Goal: Task Accomplishment & Management: Complete application form

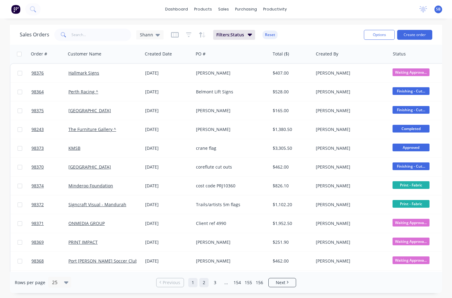
click at [205, 284] on link "2" at bounding box center [203, 282] width 9 height 9
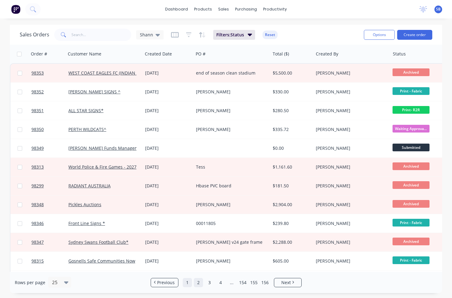
click at [188, 284] on link "1" at bounding box center [187, 282] width 9 height 9
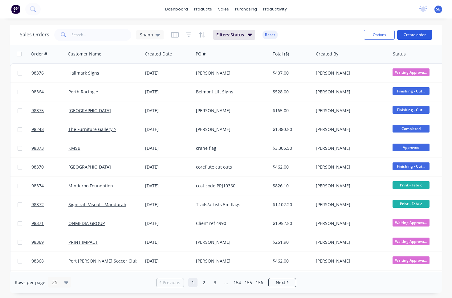
click at [424, 35] on button "Create order" at bounding box center [414, 35] width 35 height 10
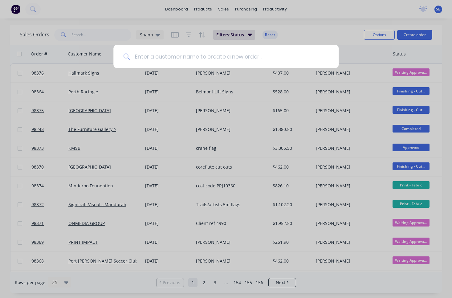
click at [230, 60] on input at bounding box center [229, 56] width 199 height 23
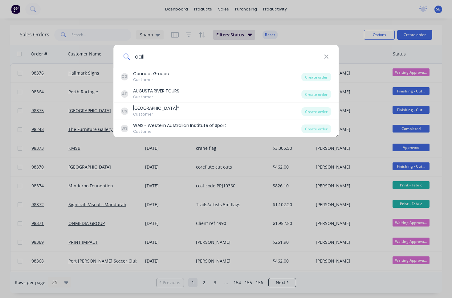
type input "call"
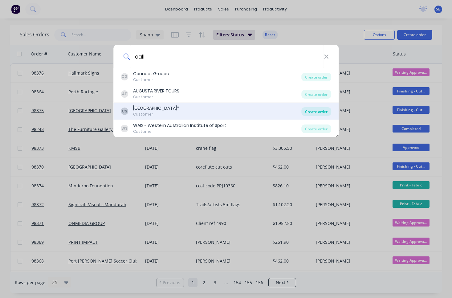
drag, startPoint x: 230, startPoint y: 60, endPoint x: 316, endPoint y: 112, distance: 99.8
click at [316, 112] on div "Create order" at bounding box center [316, 111] width 30 height 9
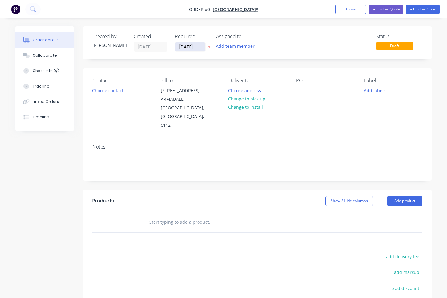
click at [192, 50] on input "[DATE]" at bounding box center [190, 46] width 30 height 9
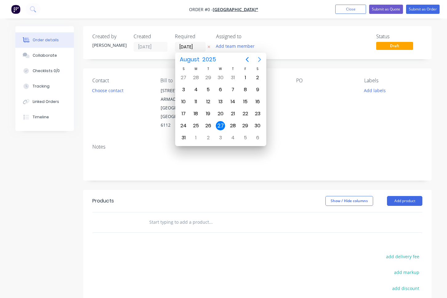
click at [262, 60] on icon "Next page" at bounding box center [259, 59] width 7 height 7
click at [220, 89] on div "10" at bounding box center [220, 89] width 9 height 9
type input "[DATE]"
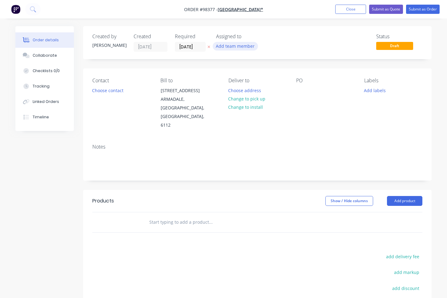
click at [240, 49] on button "Add team member" at bounding box center [235, 46] width 45 height 8
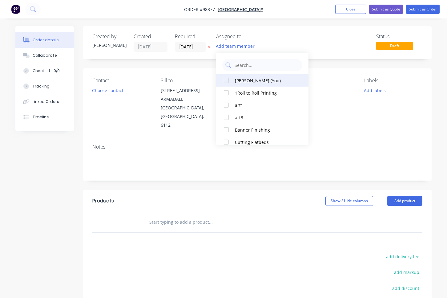
click at [238, 82] on div "[PERSON_NAME] (You)" at bounding box center [266, 80] width 62 height 6
click at [190, 67] on div "Created by [PERSON_NAME] Created [DATE] Required [DATE] Assigned to SB Status D…" at bounding box center [257, 203] width 349 height 354
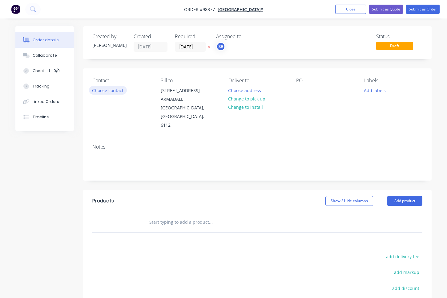
click at [122, 92] on button "Choose contact" at bounding box center [108, 90] width 38 height 8
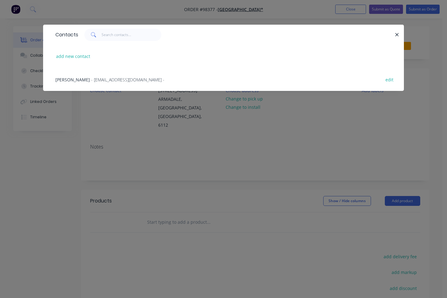
click at [134, 79] on span "- [EMAIL_ADDRESS][DOMAIN_NAME] -" at bounding box center [127, 80] width 73 height 6
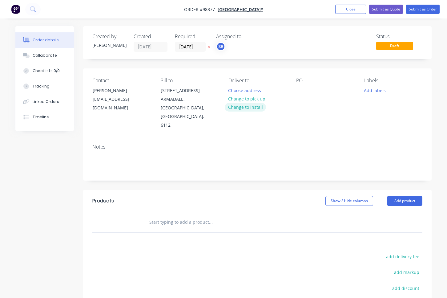
click at [252, 109] on button "Change to install" at bounding box center [245, 107] width 41 height 8
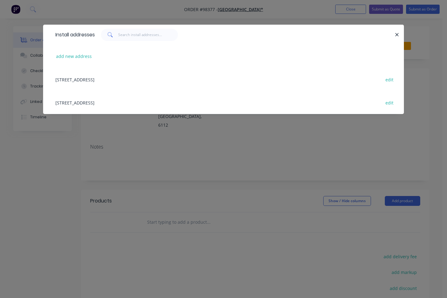
click at [161, 80] on div "[STREET_ADDRESS] edit" at bounding box center [223, 79] width 343 height 23
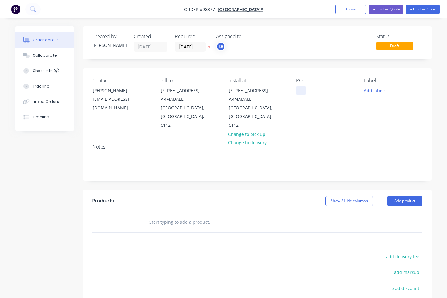
click at [301, 92] on div at bounding box center [301, 90] width 10 height 9
click at [386, 92] on button "Add labels" at bounding box center [375, 90] width 28 height 8
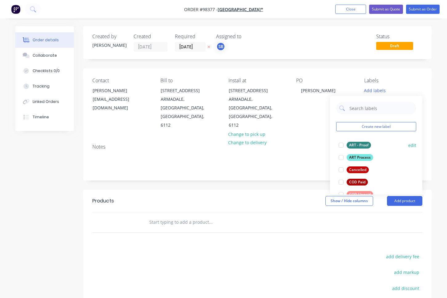
click at [342, 146] on div at bounding box center [341, 145] width 12 height 12
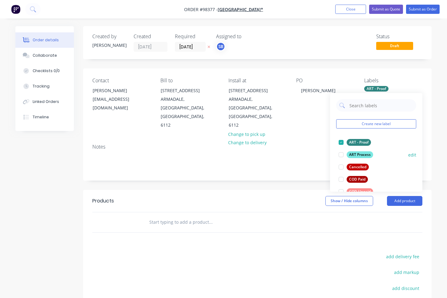
click at [342, 153] on div at bounding box center [341, 155] width 12 height 12
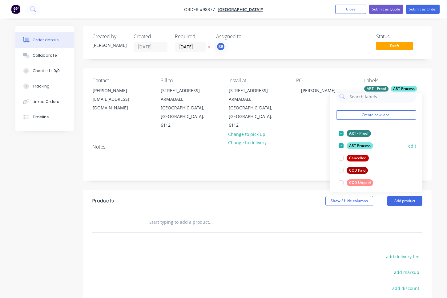
scroll to position [35, 0]
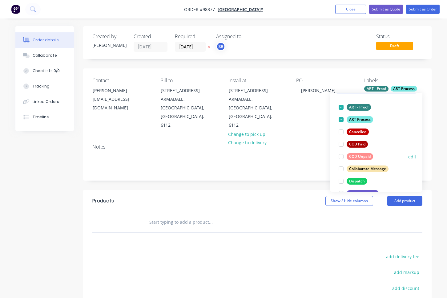
click at [342, 155] on div at bounding box center [341, 156] width 12 height 12
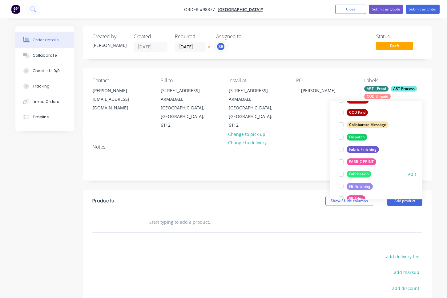
scroll to position [98, 0]
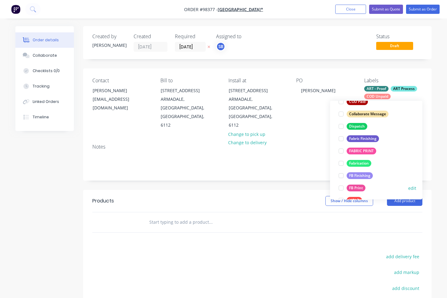
click at [341, 189] on div at bounding box center [341, 188] width 12 height 12
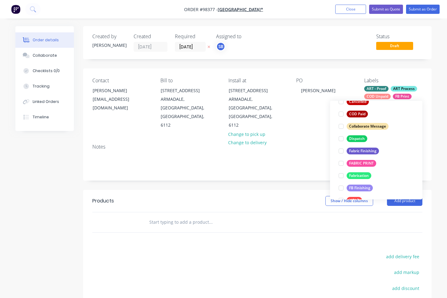
click at [341, 189] on div at bounding box center [341, 188] width 12 height 12
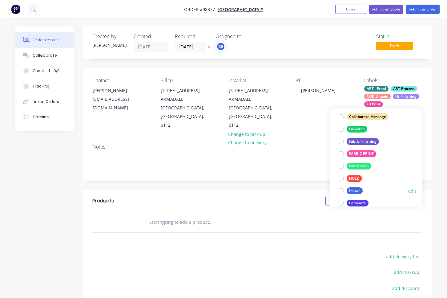
scroll to position [134, 0]
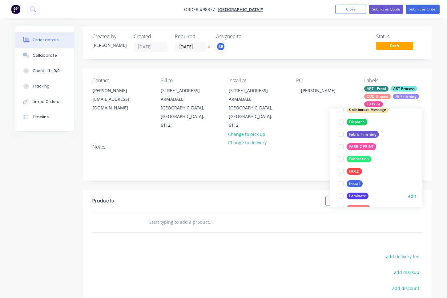
click at [341, 197] on div at bounding box center [341, 196] width 12 height 12
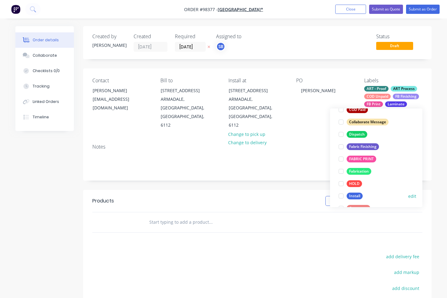
scroll to position [198, 0]
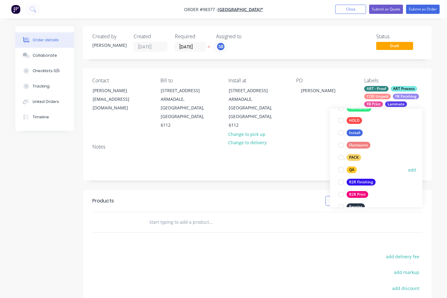
click at [342, 170] on div at bounding box center [341, 170] width 12 height 12
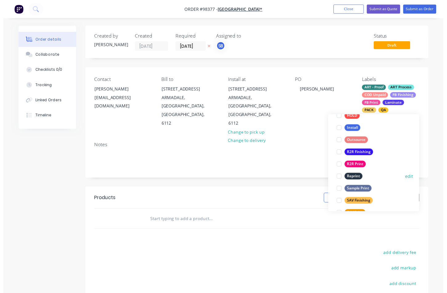
scroll to position [226, 0]
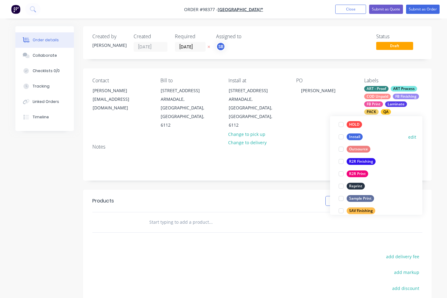
click at [342, 137] on div at bounding box center [341, 137] width 12 height 12
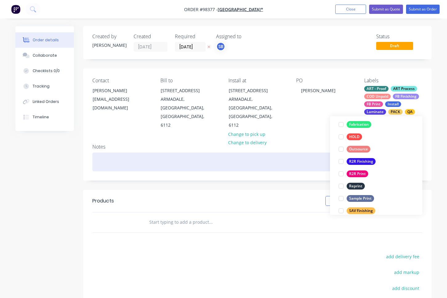
click at [305, 153] on div at bounding box center [257, 162] width 330 height 19
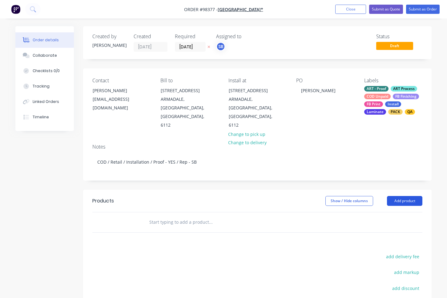
click at [413, 196] on button "Add product" at bounding box center [404, 201] width 35 height 10
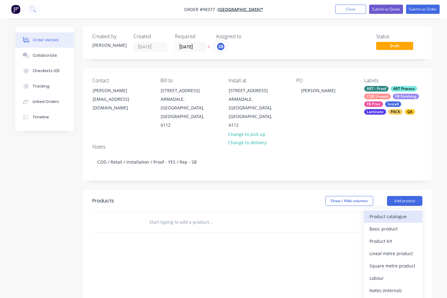
click at [413, 212] on div "Product catalogue" at bounding box center [393, 216] width 47 height 9
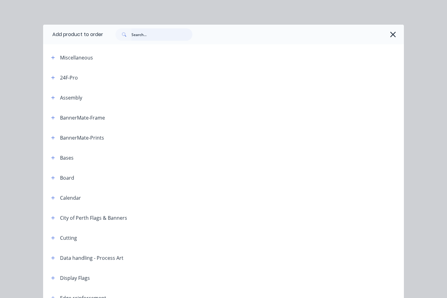
click at [151, 35] on input "text" at bounding box center [162, 34] width 61 height 12
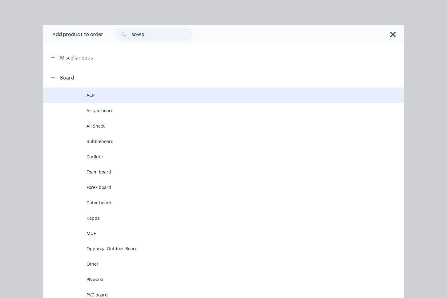
type input "BOARD"
click at [112, 100] on td "ACP" at bounding box center [246, 95] width 318 height 15
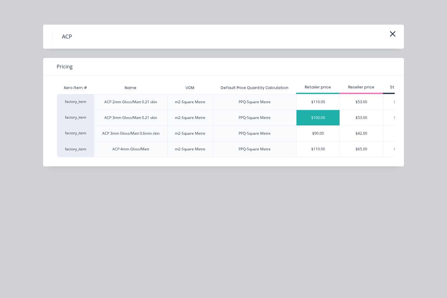
click at [312, 118] on div "$100.00" at bounding box center [318, 117] width 43 height 15
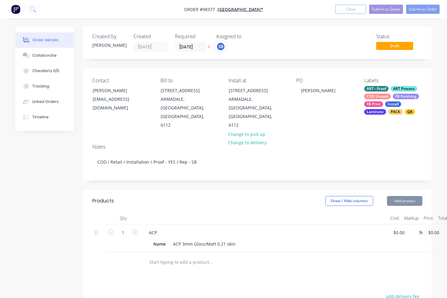
type input "$100.00"
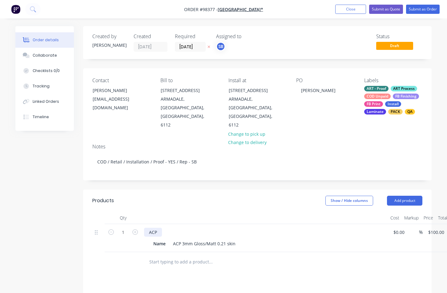
click at [162, 228] on div "ACP" at bounding box center [153, 232] width 18 height 9
drag, startPoint x: 161, startPoint y: 217, endPoint x: 126, endPoint y: 216, distance: 34.2
click at [126, 224] on div "1 ACP Name ACP 3mm Gloss/Matt 0.21 skin $0.00 $0.00 % $100.00 $100.00 $100.00 $…" at bounding box center [257, 238] width 330 height 28
paste div
drag, startPoint x: 181, startPoint y: 226, endPoint x: 188, endPoint y: 221, distance: 9.0
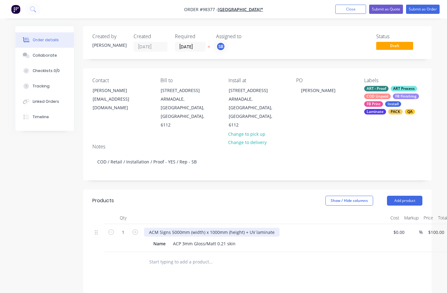
click at [181, 239] on div "ACP 3mm Gloss/Matt 0.21 skin" at bounding box center [204, 243] width 67 height 9
click at [423, 224] on div "1 ACM Signs 5000mm (width) x 1000mm (height) + UV laminate Name ACM 3mm Gloss/M…" at bounding box center [257, 238] width 330 height 28
type input "$699.00"
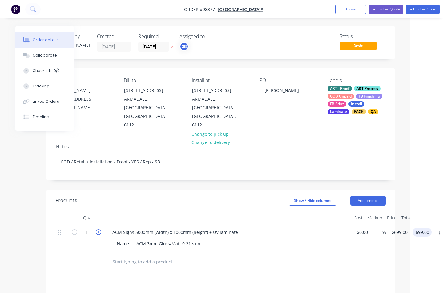
type input "$699.00"
click at [99, 230] on icon "button" at bounding box center [99, 233] width 6 height 6
type input "2"
type input "$1,398.00"
click at [200, 239] on div "ACM 3mm Gloss/Matt 0.21 skin" at bounding box center [168, 243] width 69 height 9
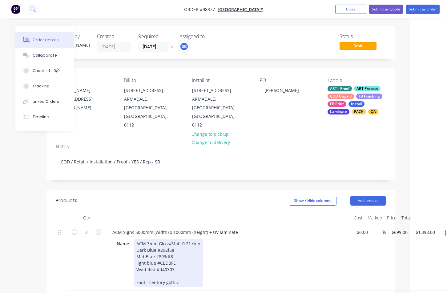
click at [137, 239] on div "ACM 3mm Gloss/Matt 0.21 skin Dark Blue #292f5e Mid Blue #899df8 light blue #CED…" at bounding box center [168, 263] width 69 height 48
click at [251, 255] on div "ACM Signs 5000mm (width) x 1000mm (height) + UV laminate Name ACM 3mm Gloss/Mat…" at bounding box center [228, 260] width 247 height 73
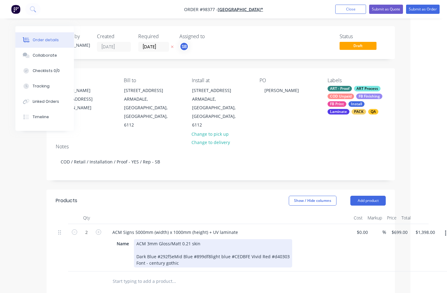
click at [174, 240] on div "ACM 3mm Gloss/Matt 0.21 skin Dark Blue #292f5eMid Blue #899df8light blue #CEDBF…" at bounding box center [213, 253] width 158 height 28
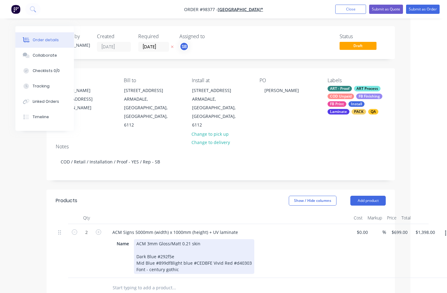
click at [173, 247] on div "ACM 3mm Gloss/Matt 0.21 skin Dark Blue #292f5e Mid Blue #899df8light blue #CEDB…" at bounding box center [194, 256] width 120 height 35
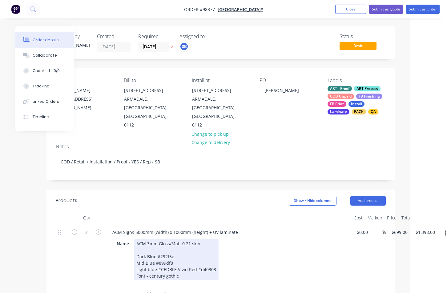
click at [177, 254] on div "ACM 3mm Gloss/Matt 0.21 skin Dark Blue #292f5e Mid Blue #899df8 Light blue #CED…" at bounding box center [176, 259] width 85 height 41
click at [177, 253] on div "ACM 3mm Gloss/Matt 0.21 skin Dark Blue #292f5e Mid Blue #899df8 Light blue #CED…" at bounding box center [176, 259] width 85 height 41
click at [186, 259] on div "ACM 3mm Gloss/Matt 0.21 skin Dark Blue #292f5e Mid Blue #899df8 Light blue #CED…" at bounding box center [168, 263] width 69 height 48
click at [244, 241] on div "Name ACM 3mm Gloss/[PERSON_NAME] 0.21 skin Dark Blue #292f5e Mid Blue #899df8 L…" at bounding box center [227, 263] width 226 height 48
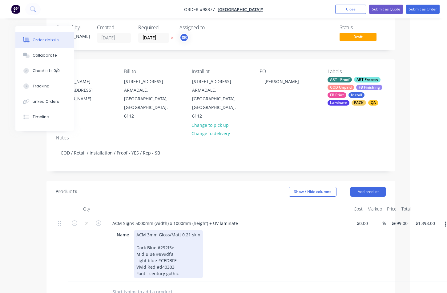
scroll to position [66, 37]
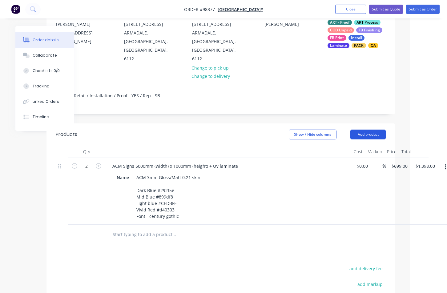
click at [379, 130] on button "Add product" at bounding box center [368, 135] width 35 height 10
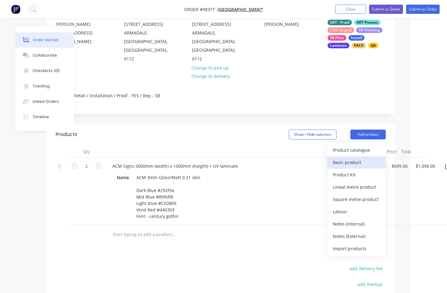
click at [374, 158] on div "Basic product" at bounding box center [356, 162] width 47 height 9
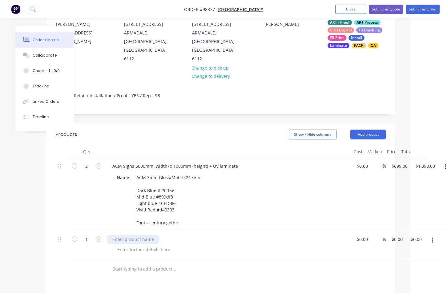
click at [138, 235] on div at bounding box center [133, 239] width 51 height 9
click at [398, 235] on div "0 0" at bounding box center [394, 239] width 7 height 9
type input "$720.00"
click at [47, 54] on div "Collaborate" at bounding box center [45, 56] width 24 height 6
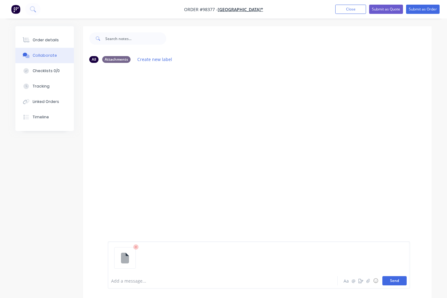
click at [393, 282] on button "Send" at bounding box center [395, 280] width 24 height 9
click at [397, 284] on button "Send" at bounding box center [395, 280] width 24 height 9
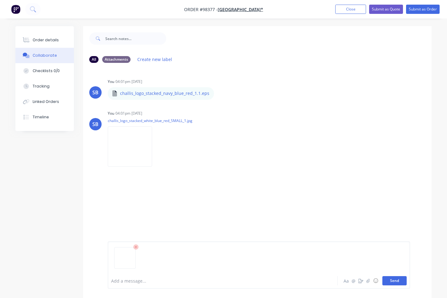
click at [393, 280] on button "Send" at bounding box center [395, 280] width 24 height 9
click at [396, 279] on button "Send" at bounding box center [395, 280] width 24 height 9
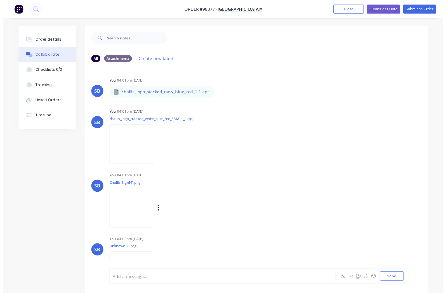
scroll to position [9, 0]
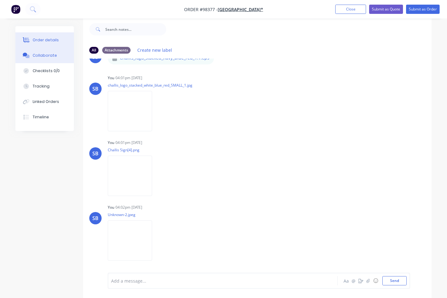
click at [44, 43] on div "Order details" at bounding box center [46, 40] width 26 height 6
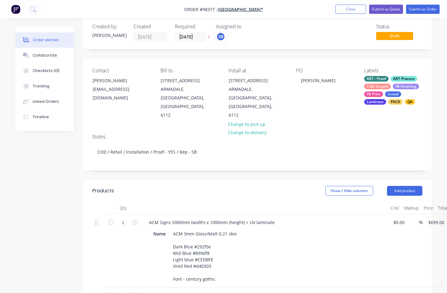
scroll to position [33, 0]
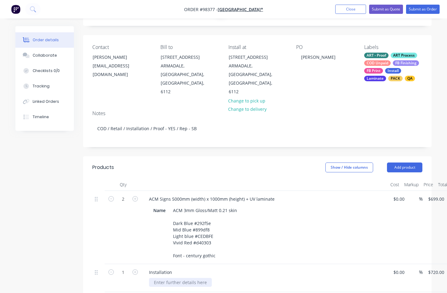
click at [196, 278] on div at bounding box center [180, 282] width 63 height 9
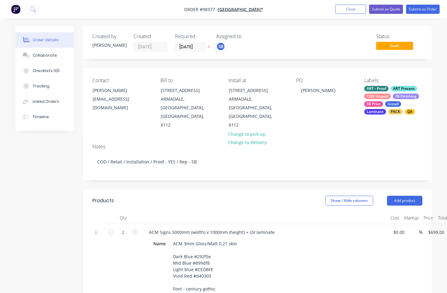
click at [353, 4] on nav "Order #98377 - CHALLIS COMMUNITY PRIMARY SCHOOL* Add product Close Submit as Qu…" at bounding box center [223, 9] width 447 height 18
click at [356, 10] on button "Close" at bounding box center [351, 9] width 31 height 9
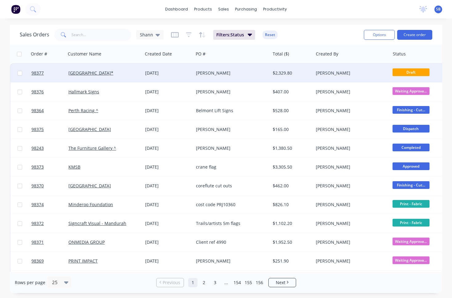
click at [225, 74] on div "[PERSON_NAME]" at bounding box center [230, 73] width 68 height 6
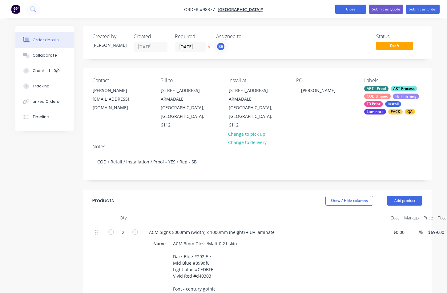
click at [349, 9] on button "Close" at bounding box center [351, 9] width 31 height 9
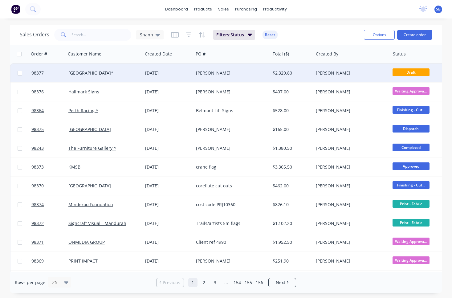
click at [211, 72] on div "[PERSON_NAME]" at bounding box center [230, 73] width 68 height 6
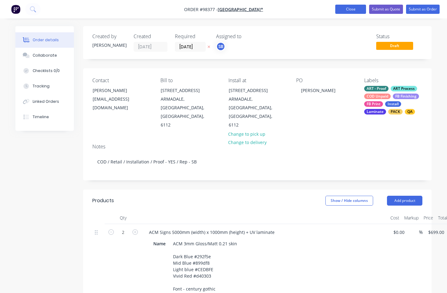
click at [360, 9] on button "Close" at bounding box center [351, 9] width 31 height 9
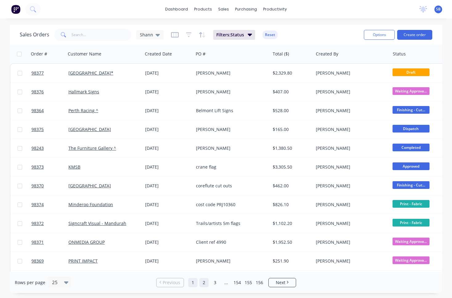
click at [204, 286] on link "2" at bounding box center [203, 282] width 9 height 9
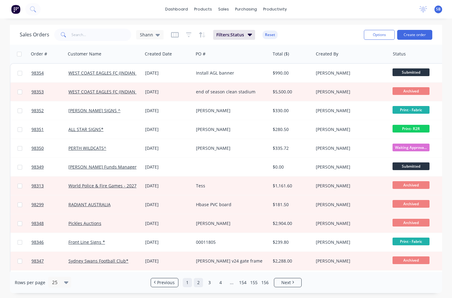
click at [189, 285] on link "1" at bounding box center [187, 282] width 9 height 9
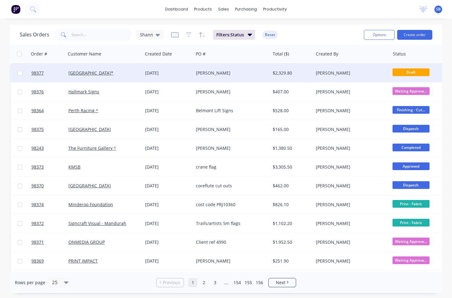
click at [247, 75] on div "[PERSON_NAME]" at bounding box center [230, 73] width 68 height 6
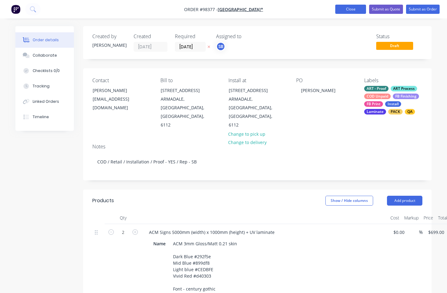
click at [341, 10] on button "Close" at bounding box center [351, 9] width 31 height 9
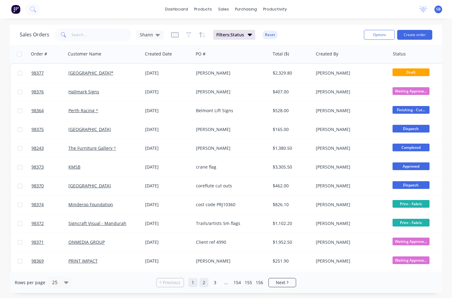
click at [203, 282] on link "2" at bounding box center [203, 282] width 9 height 9
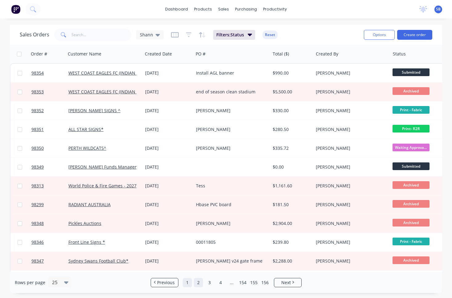
click at [185, 284] on link "1" at bounding box center [187, 282] width 9 height 9
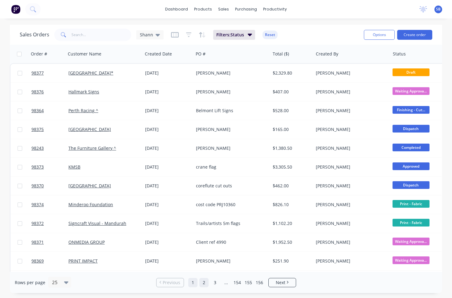
click at [203, 284] on link "2" at bounding box center [203, 282] width 9 height 9
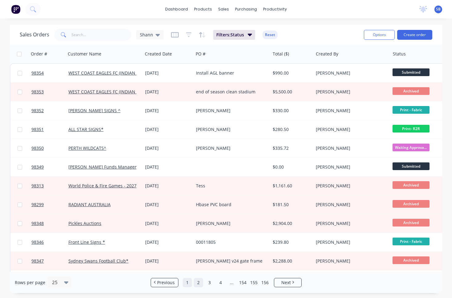
click at [189, 282] on link "1" at bounding box center [187, 282] width 9 height 9
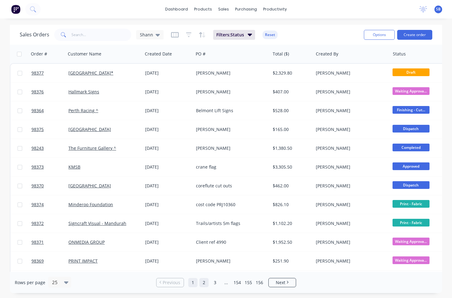
click at [204, 284] on link "2" at bounding box center [203, 282] width 9 height 9
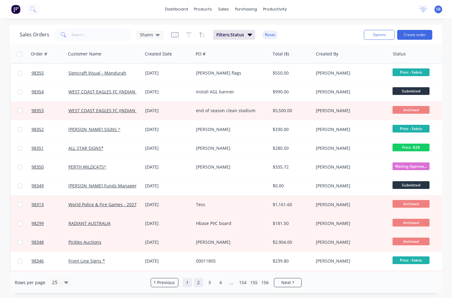
click at [189, 283] on link "1" at bounding box center [187, 282] width 9 height 9
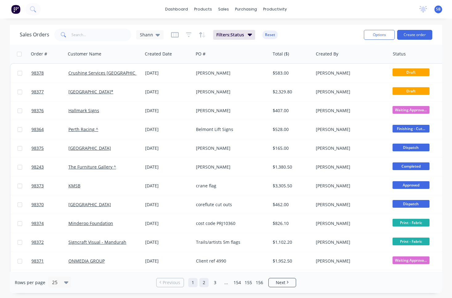
click at [204, 280] on link "2" at bounding box center [203, 282] width 9 height 9
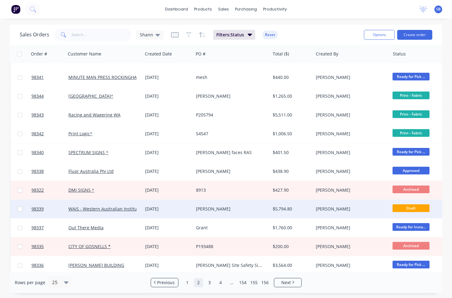
scroll to position [264, 0]
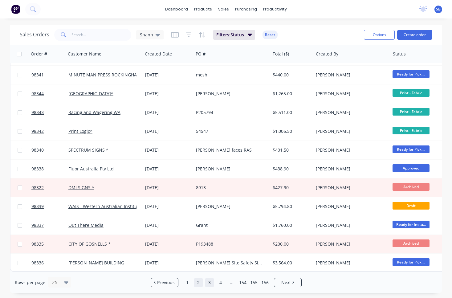
click at [210, 280] on link "3" at bounding box center [209, 282] width 9 height 9
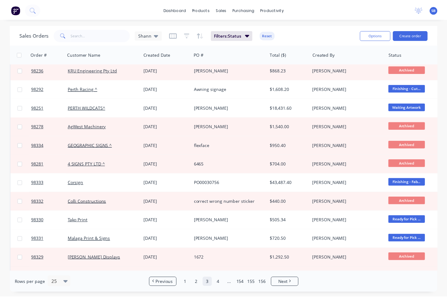
scroll to position [0, 0]
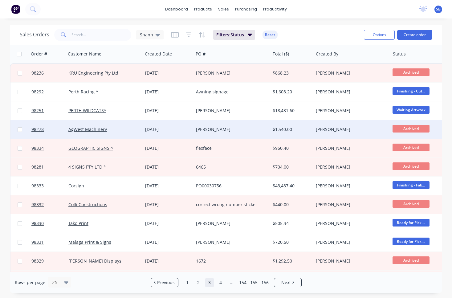
click at [229, 131] on div "[PERSON_NAME]" at bounding box center [230, 129] width 68 height 6
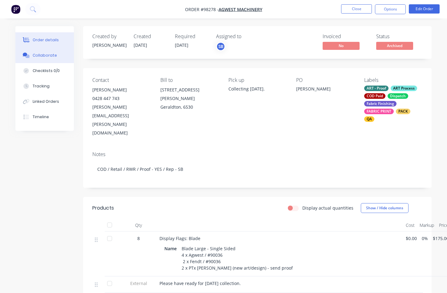
click at [58, 59] on button "Collaborate" at bounding box center [44, 55] width 59 height 15
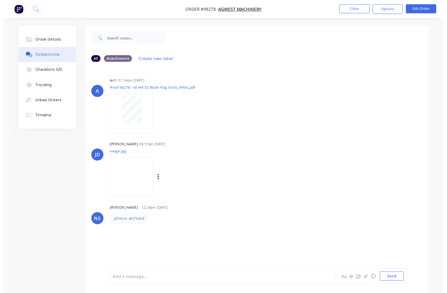
scroll to position [9, 0]
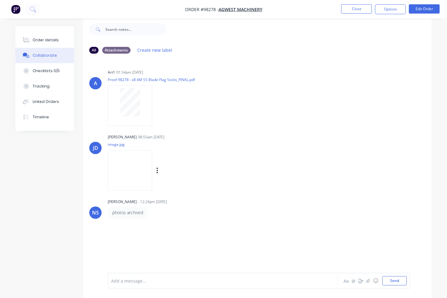
click at [128, 179] on img at bounding box center [130, 170] width 44 height 40
click at [47, 43] on button "Order details" at bounding box center [44, 39] width 59 height 15
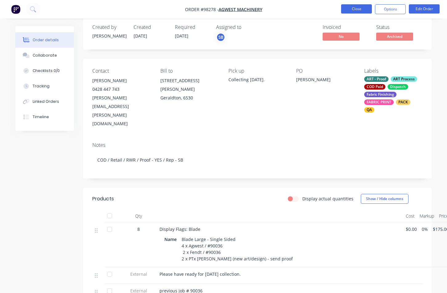
click at [351, 10] on button "Close" at bounding box center [356, 8] width 31 height 9
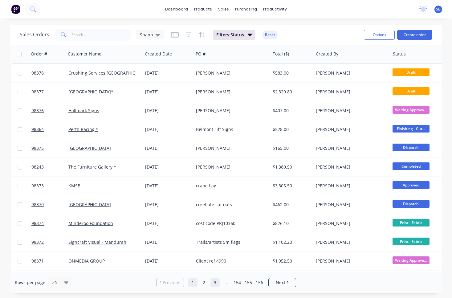
click at [213, 285] on link "3" at bounding box center [214, 282] width 9 height 9
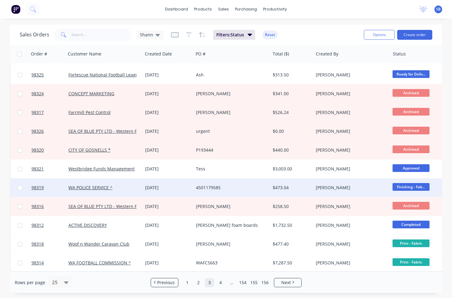
scroll to position [264, 0]
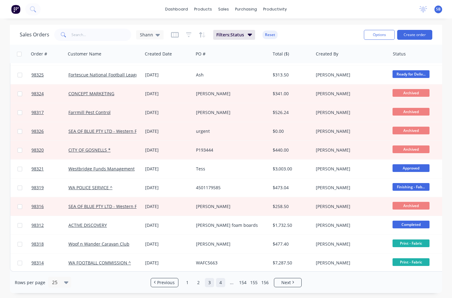
click at [223, 285] on link "4" at bounding box center [220, 282] width 9 height 9
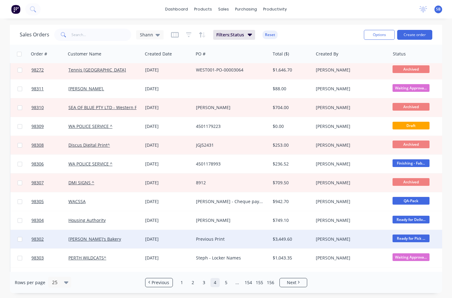
scroll to position [0, 0]
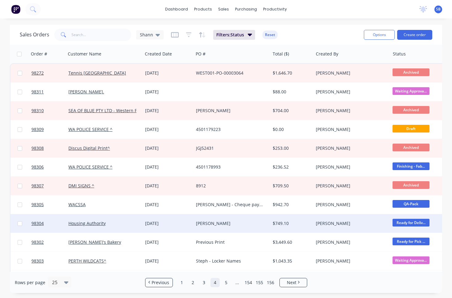
click at [218, 225] on div "[PERSON_NAME]" at bounding box center [230, 223] width 68 height 6
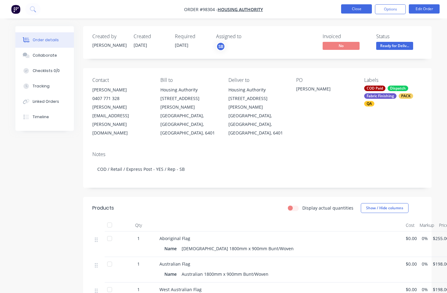
click at [346, 7] on button "Close" at bounding box center [356, 8] width 31 height 9
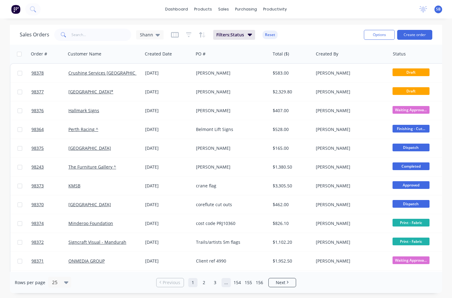
click at [228, 284] on link "..." at bounding box center [226, 282] width 9 height 9
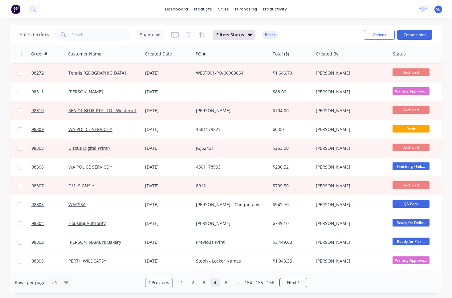
click at [217, 283] on link "4" at bounding box center [214, 282] width 9 height 9
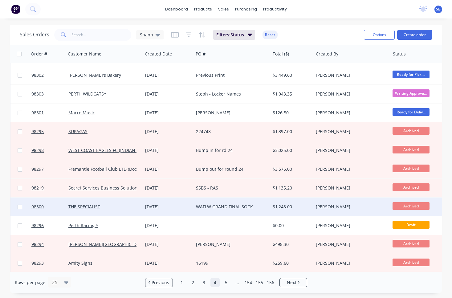
scroll to position [264, 0]
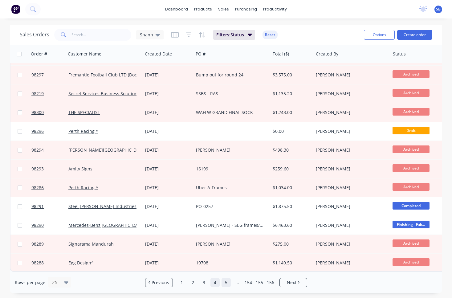
click at [228, 283] on link "5" at bounding box center [226, 282] width 9 height 9
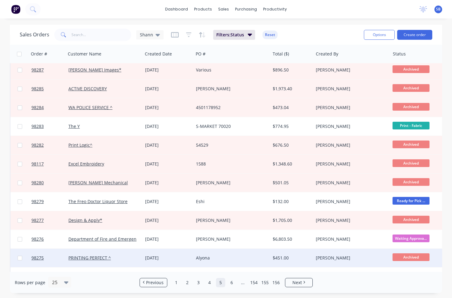
scroll to position [0, 0]
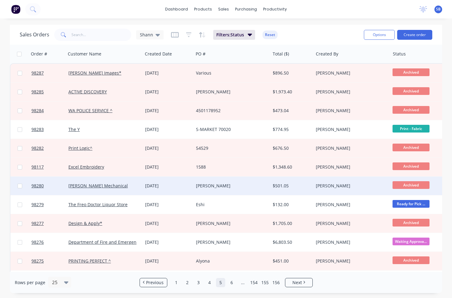
click at [236, 190] on div "[PERSON_NAME]" at bounding box center [232, 186] width 77 height 18
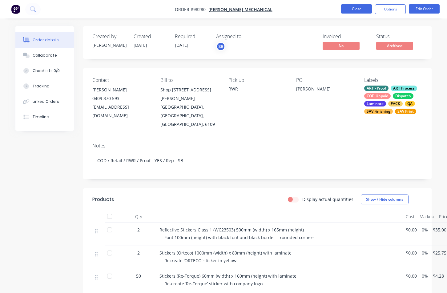
click at [347, 10] on button "Close" at bounding box center [356, 8] width 31 height 9
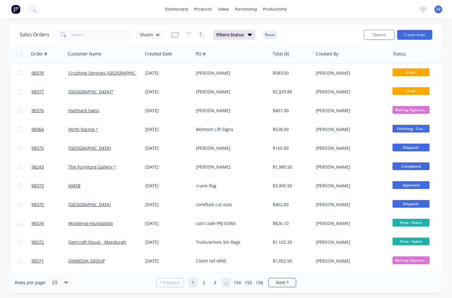
click at [227, 282] on link "..." at bounding box center [226, 282] width 9 height 9
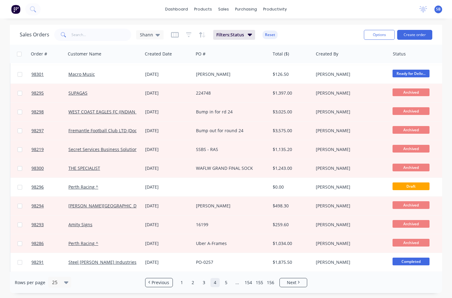
scroll to position [264, 0]
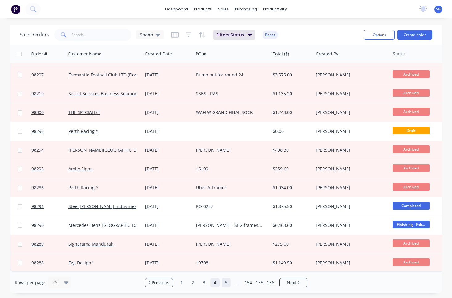
click at [230, 285] on link "5" at bounding box center [226, 282] width 9 height 9
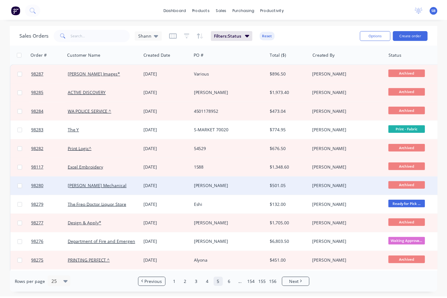
scroll to position [95, 0]
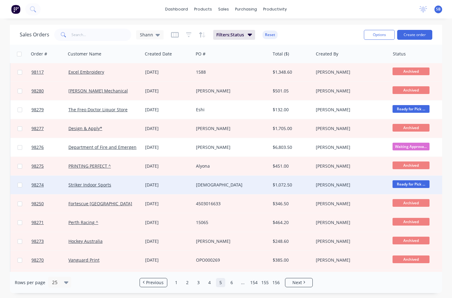
click at [227, 185] on div "[DEMOGRAPHIC_DATA]" at bounding box center [230, 185] width 68 height 6
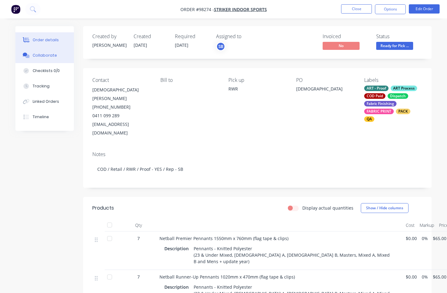
click at [55, 55] on button "Collaborate" at bounding box center [44, 55] width 59 height 15
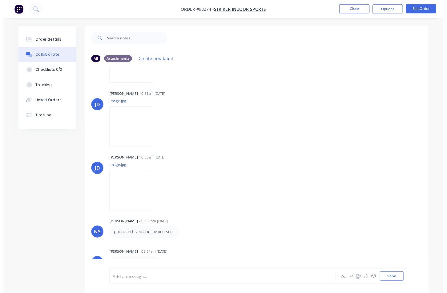
scroll to position [9, 0]
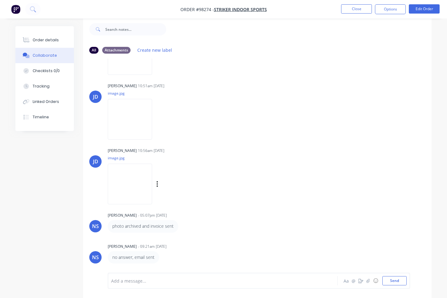
click at [134, 182] on img at bounding box center [130, 184] width 44 height 40
click at [61, 46] on button "Order details" at bounding box center [44, 39] width 59 height 15
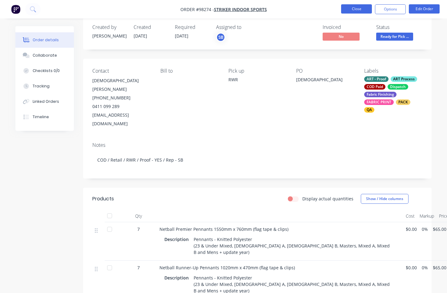
click at [357, 8] on button "Close" at bounding box center [356, 8] width 31 height 9
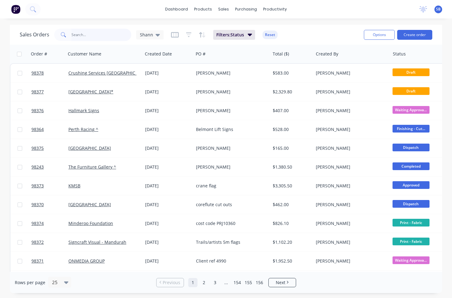
click at [100, 35] on input "text" at bounding box center [101, 35] width 60 height 12
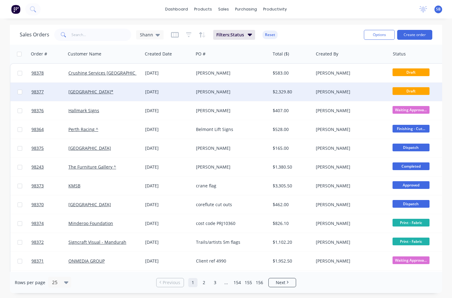
click at [230, 95] on div "[PERSON_NAME]" at bounding box center [232, 92] width 77 height 18
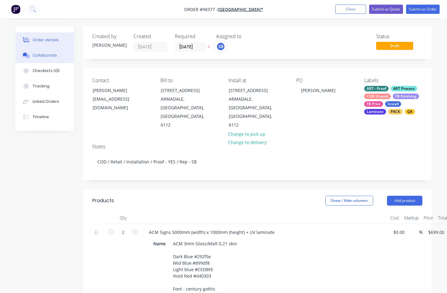
click at [50, 58] on div "Collaborate" at bounding box center [45, 56] width 24 height 6
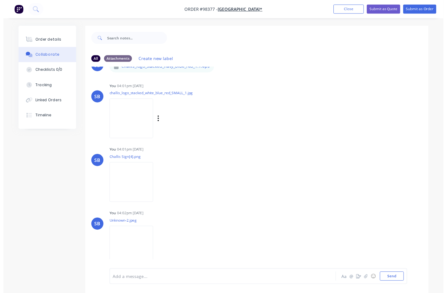
scroll to position [9, 0]
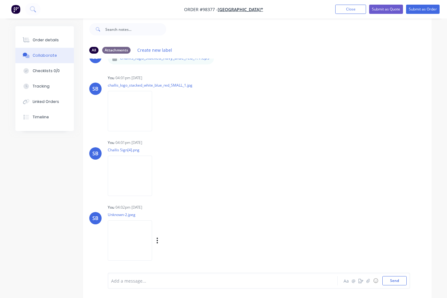
click at [149, 230] on img at bounding box center [130, 240] width 44 height 40
click at [56, 43] on button "Order details" at bounding box center [44, 39] width 59 height 15
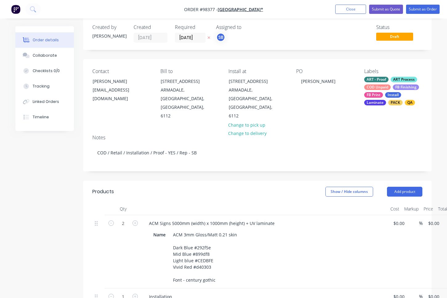
type input "$699.00"
type input "$1,398.00"
type input "$720.00"
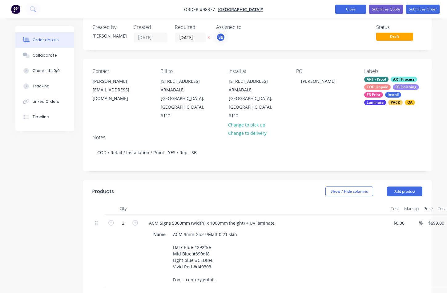
click at [353, 10] on button "Close" at bounding box center [351, 9] width 31 height 9
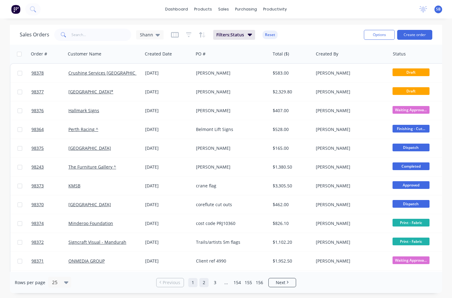
click at [203, 282] on link "2" at bounding box center [203, 282] width 9 height 9
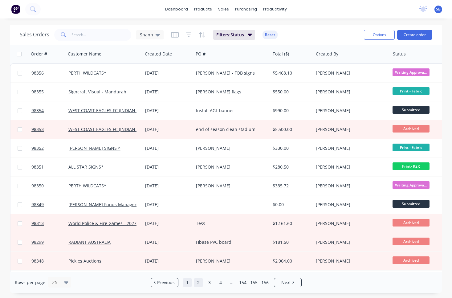
click at [188, 283] on link "1" at bounding box center [187, 282] width 9 height 9
